Goal: Information Seeking & Learning: Check status

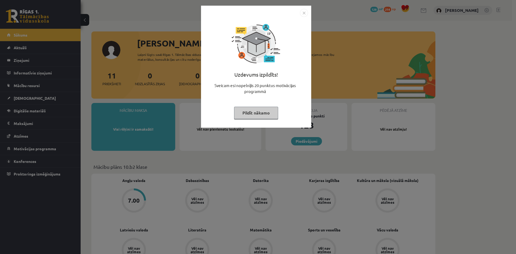
drag, startPoint x: 418, startPoint y: 58, endPoint x: 419, endPoint y: 64, distance: 5.9
click at [418, 60] on div "Uzdevums izpildīts! Sveicam esi nopelnījis 20 punktus motivācijas programmā Pil…" at bounding box center [258, 127] width 516 height 254
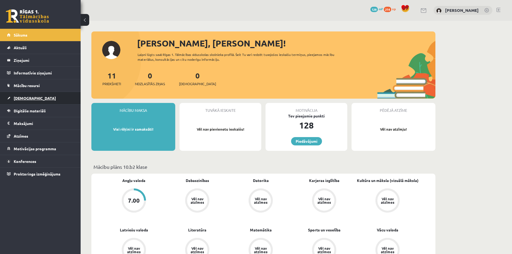
click at [15, 99] on span "[DEMOGRAPHIC_DATA]" at bounding box center [35, 98] width 42 height 5
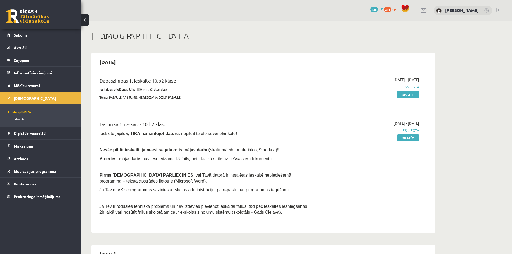
click at [22, 118] on span "Izlabotās" at bounding box center [16, 119] width 16 height 4
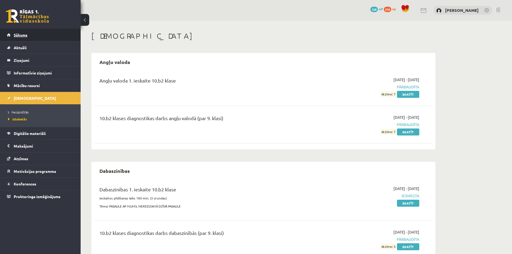
click at [10, 35] on link "Sākums" at bounding box center [40, 35] width 67 height 12
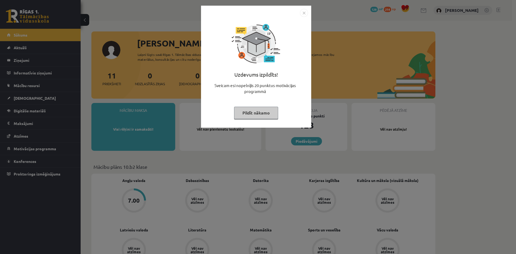
click at [265, 112] on button "Pildīt nākamo" at bounding box center [256, 113] width 44 height 12
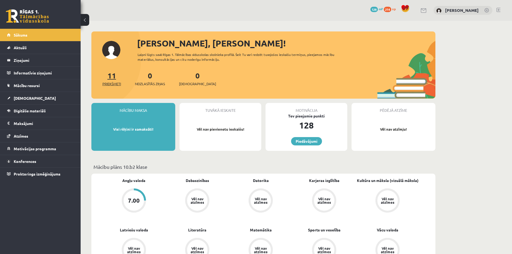
click at [105, 82] on span "Priekšmeti" at bounding box center [111, 83] width 19 height 5
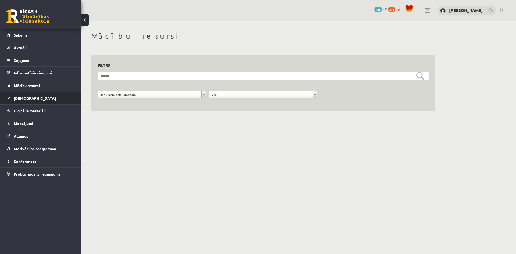
click at [29, 98] on span "[DEMOGRAPHIC_DATA]" at bounding box center [35, 98] width 42 height 5
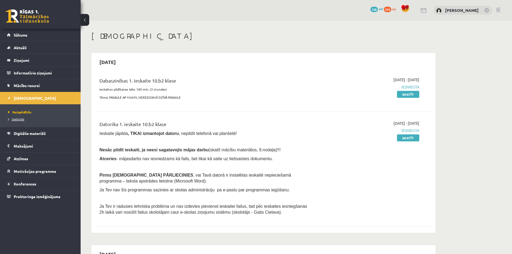
click at [16, 117] on link "Izlabotās" at bounding box center [41, 119] width 67 height 5
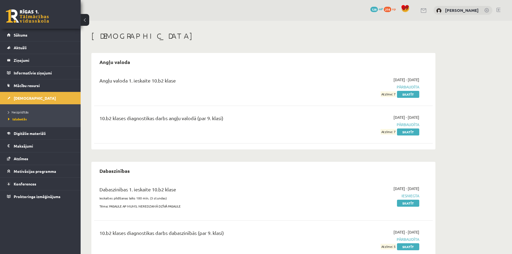
drag, startPoint x: 139, startPoint y: 88, endPoint x: 269, endPoint y: 74, distance: 131.2
click at [268, 74] on div "Angļu valoda 1. ieskaite 10.b2 klase 2025-09-01 - 2025-09-15 Pārbaudīta Atzīme:…" at bounding box center [263, 87] width 339 height 31
drag, startPoint x: 129, startPoint y: 121, endPoint x: 199, endPoint y: 119, distance: 69.4
click at [195, 120] on div "10.b2 klases diagnostikas darbs angļu valodā (par 9. klasi)" at bounding box center [204, 120] width 211 height 10
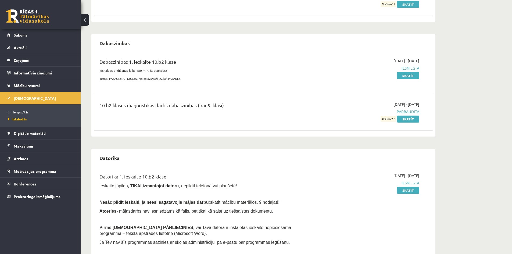
scroll to position [134, 0]
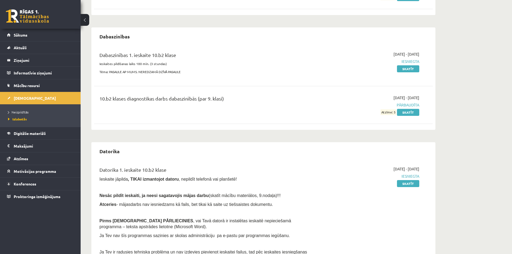
drag, startPoint x: 156, startPoint y: 99, endPoint x: 252, endPoint y: 99, distance: 95.7
click at [250, 98] on div "10.b2 klases diagnostikas darbs dabaszinībās (par 9. klasi)" at bounding box center [204, 100] width 211 height 10
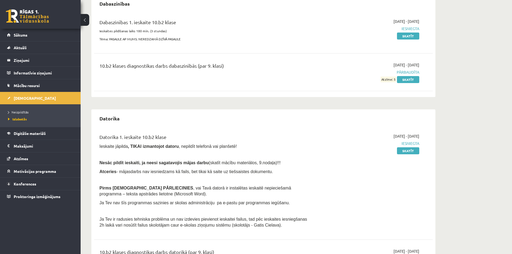
scroll to position [207, 0]
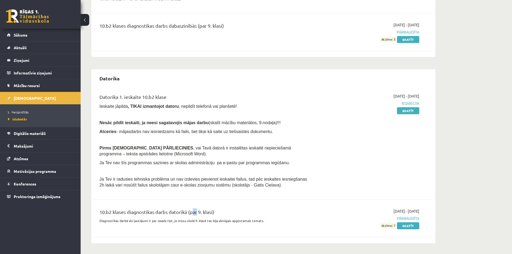
drag, startPoint x: 196, startPoint y: 204, endPoint x: 215, endPoint y: 207, distance: 19.1
click at [208, 207] on div "10.b2 klases diagnostikas darbs datorikā (par 9. klasi) Diagnostikas darbā visi…" at bounding box center [263, 218] width 339 height 31
click at [335, 214] on div "2025-09-01 - 2025-09-15 Pārbaudīta Atzīme: 7 Skatīt" at bounding box center [368, 218] width 109 height 20
drag, startPoint x: 385, startPoint y: 228, endPoint x: 398, endPoint y: 230, distance: 13.3
click at [398, 230] on div "10.b2 klases diagnostikas darbs datorikā (par 9. klasi) Diagnostikas darbā visi…" at bounding box center [263, 218] width 339 height 31
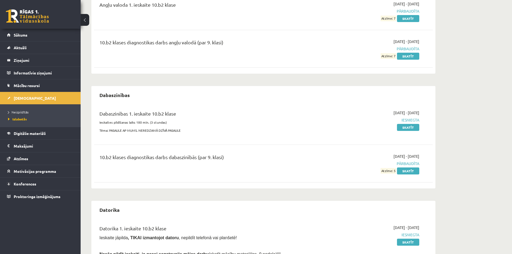
scroll to position [0, 0]
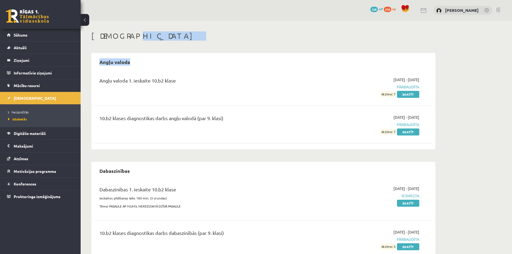
click at [300, 42] on div "Ieskaites Angļu valoda Angļu valoda 1. ieskaite 10.b2 klase 2025-09-01 - 2025-0…" at bounding box center [264, 241] width 366 height 441
click at [16, 96] on span "[DEMOGRAPHIC_DATA]" at bounding box center [35, 98] width 42 height 5
